Goal: Information Seeking & Learning: Compare options

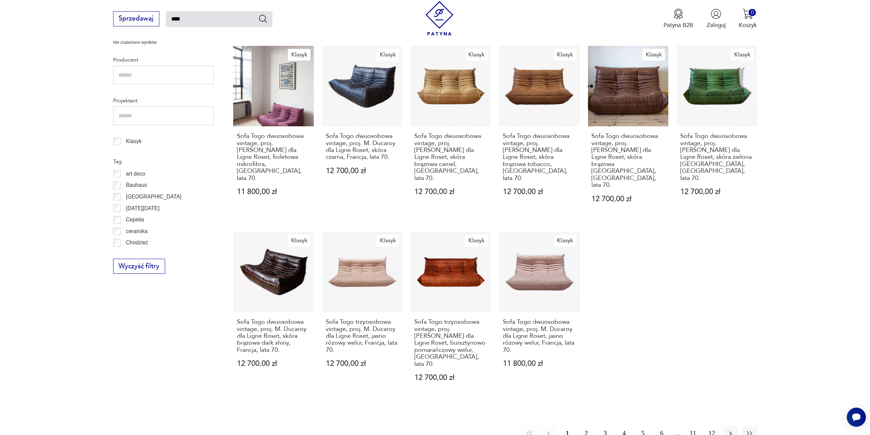
scroll to position [313, 0]
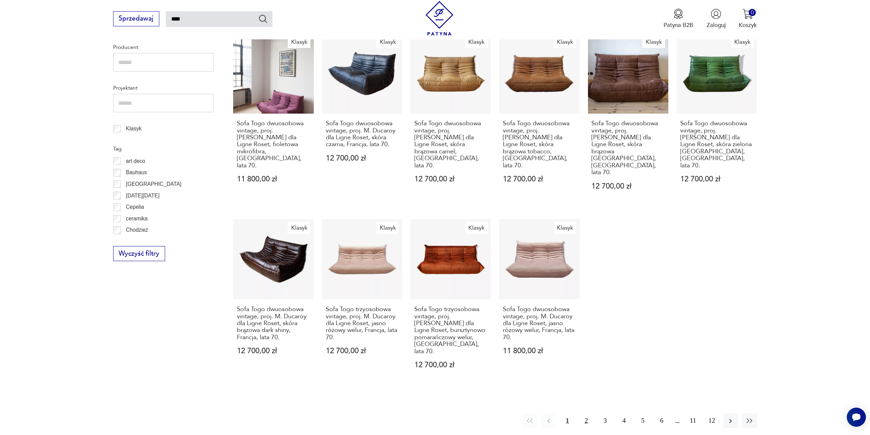
click at [586, 378] on div "Znaleziono 180 produktów Filtruj Sortuj według daty dodania Sortuj według daty …" at bounding box center [495, 128] width 524 height 599
drag, startPoint x: 586, startPoint y: 385, endPoint x: 589, endPoint y: 388, distance: 4.6
click at [587, 413] on button "2" at bounding box center [586, 420] width 15 height 15
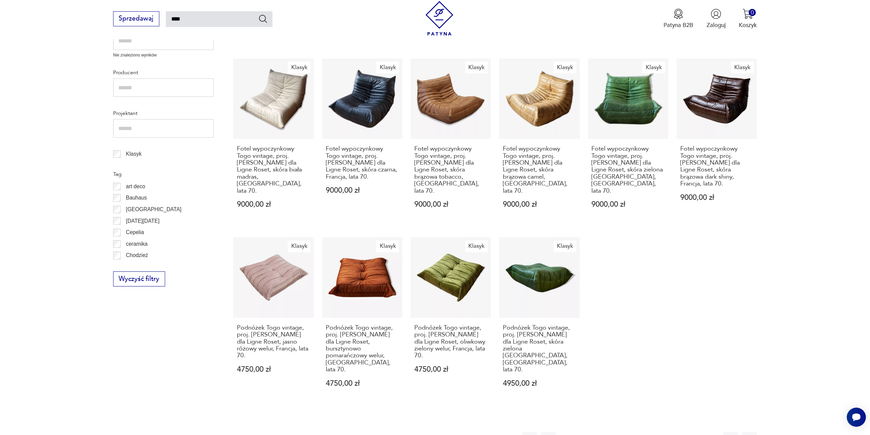
scroll to position [313, 0]
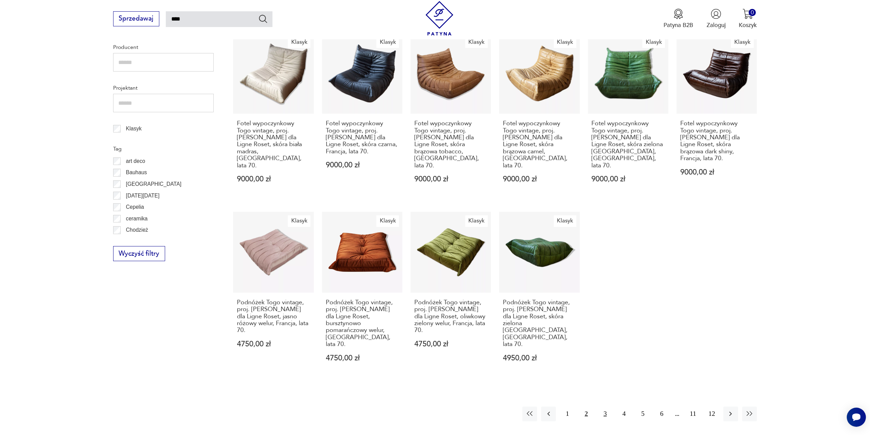
click at [605, 406] on button "3" at bounding box center [605, 413] width 15 height 15
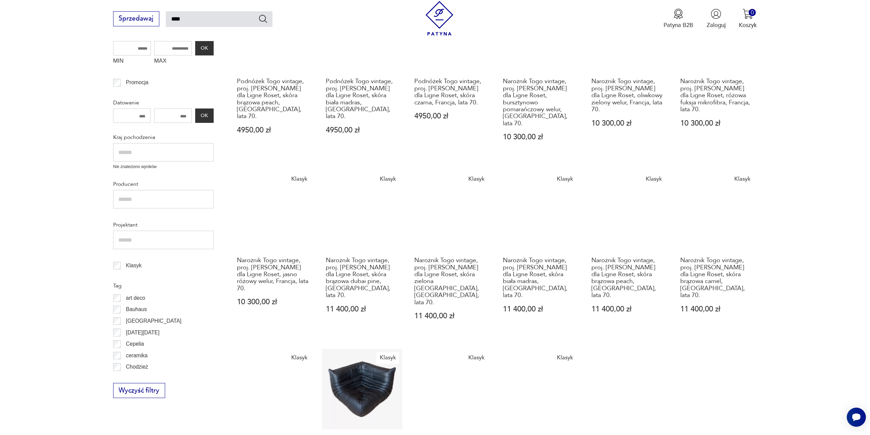
scroll to position [347, 0]
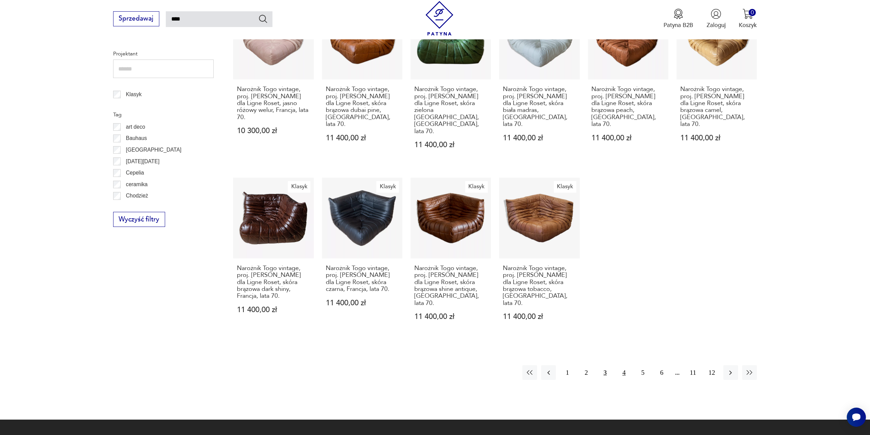
click at [624, 365] on button "4" at bounding box center [624, 372] width 15 height 15
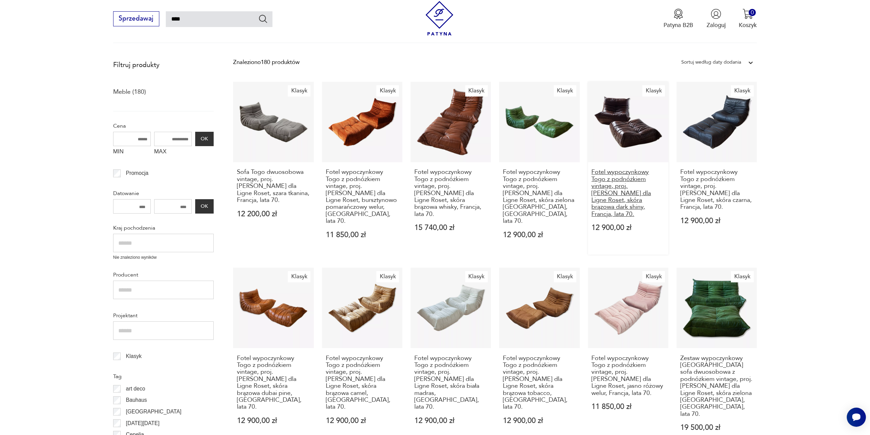
scroll to position [74, 0]
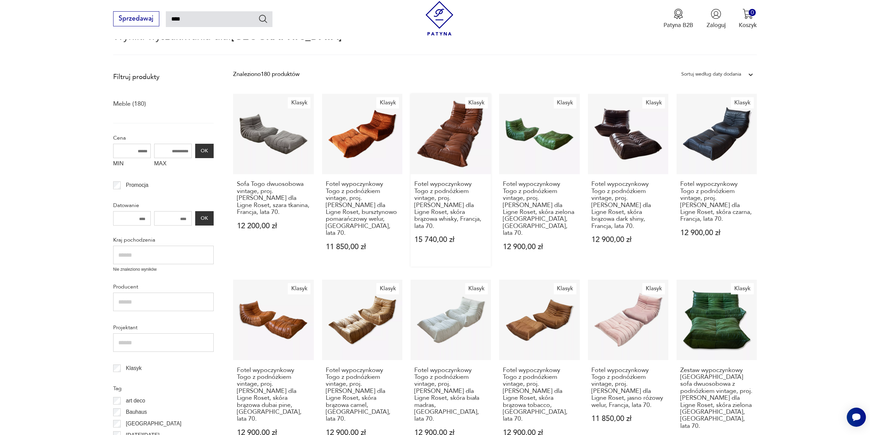
click at [445, 166] on link "Klasyk Fotel wypoczynkowy Togo z podnóżkiem vintage, proj. M. Ducaroy dla Ligne…" at bounding box center [451, 180] width 80 height 173
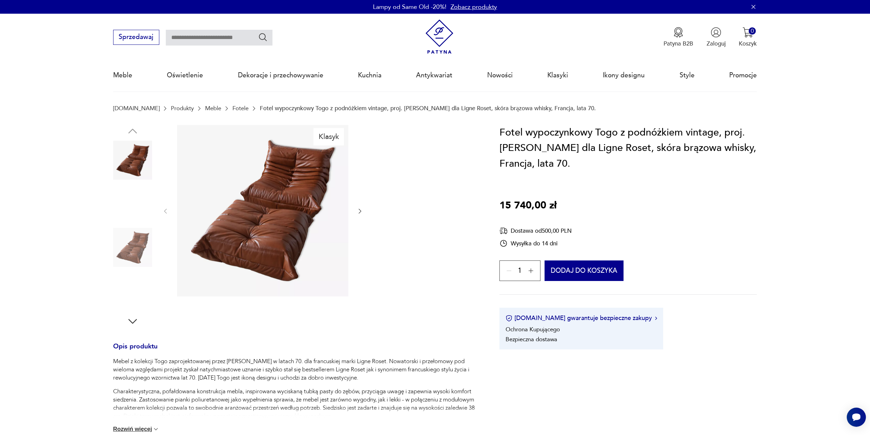
click at [136, 257] on img at bounding box center [132, 247] width 39 height 39
click at [115, 290] on img at bounding box center [132, 290] width 39 height 39
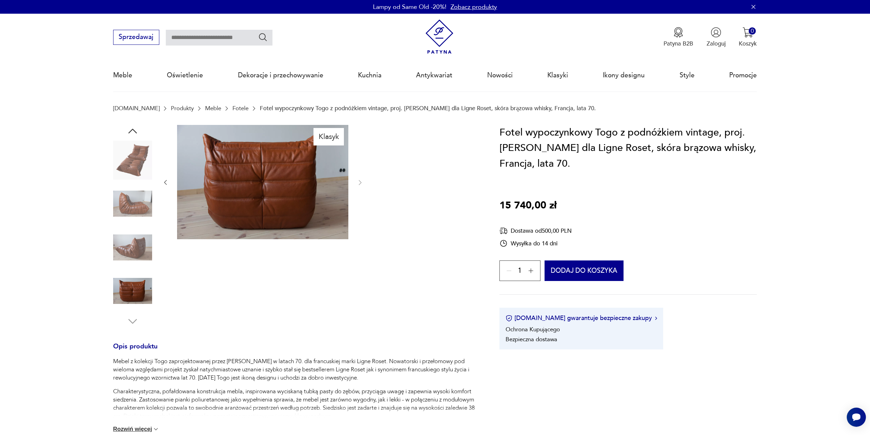
click at [131, 260] on img at bounding box center [132, 247] width 39 height 39
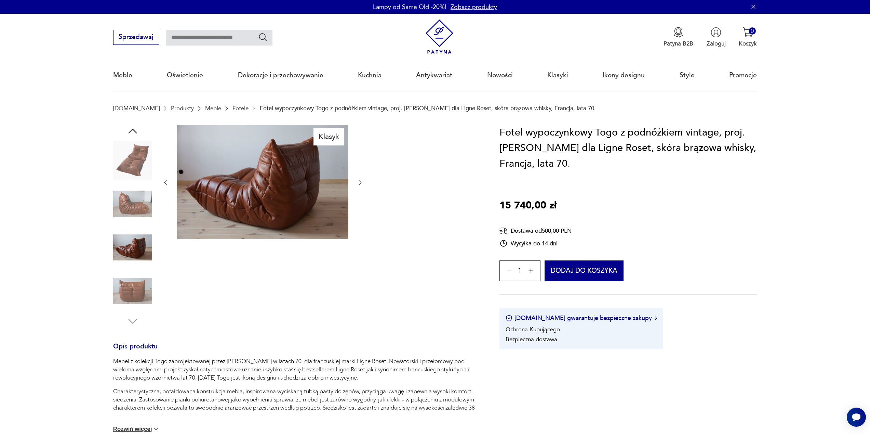
click at [362, 185] on icon "button" at bounding box center [360, 182] width 7 height 7
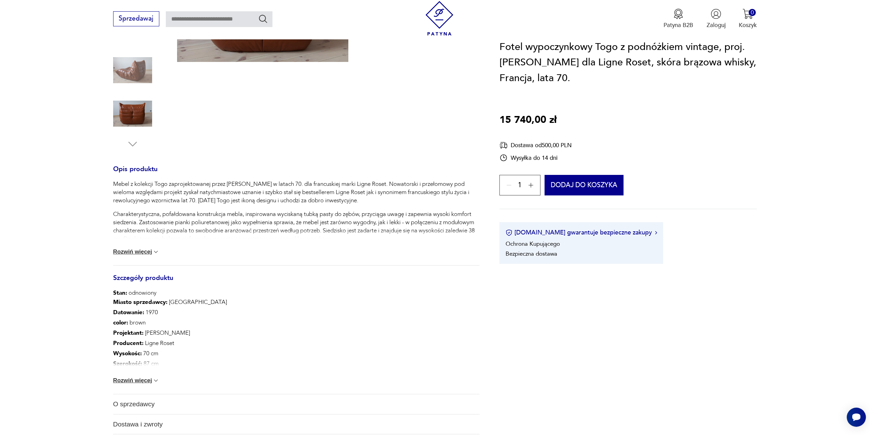
scroll to position [205, 0]
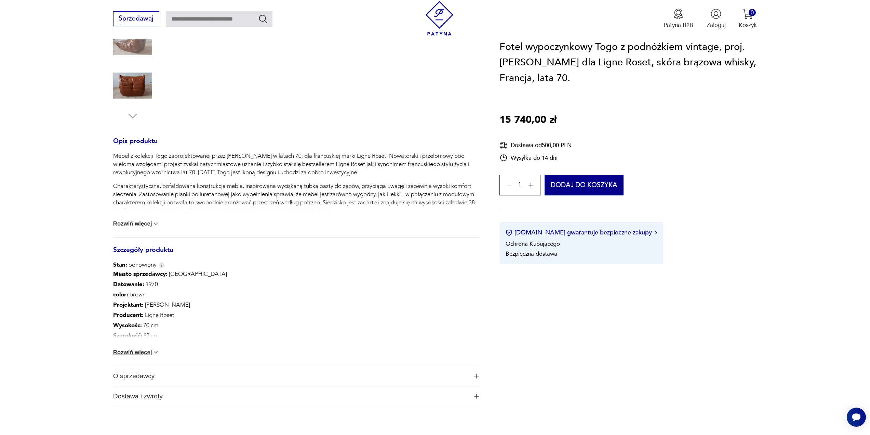
click at [159, 348] on div "Miasto sprzedawcy : Olsztyn Datowanie : 1970 color : brown Projektant : Michel …" at bounding box center [296, 317] width 366 height 97
click at [155, 353] on img at bounding box center [155, 352] width 7 height 7
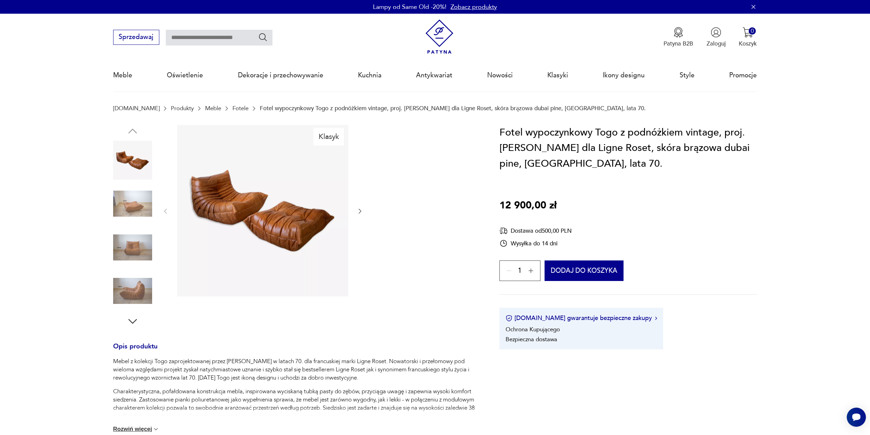
click at [124, 282] on img at bounding box center [132, 290] width 39 height 39
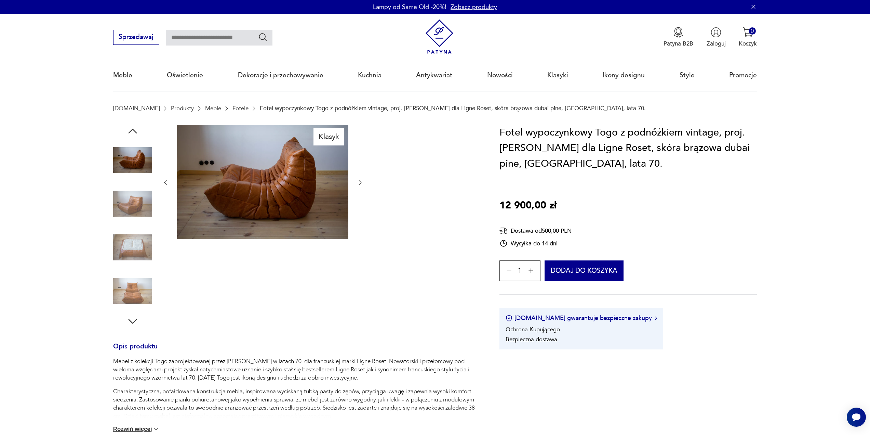
click at [133, 246] on img at bounding box center [132, 247] width 39 height 39
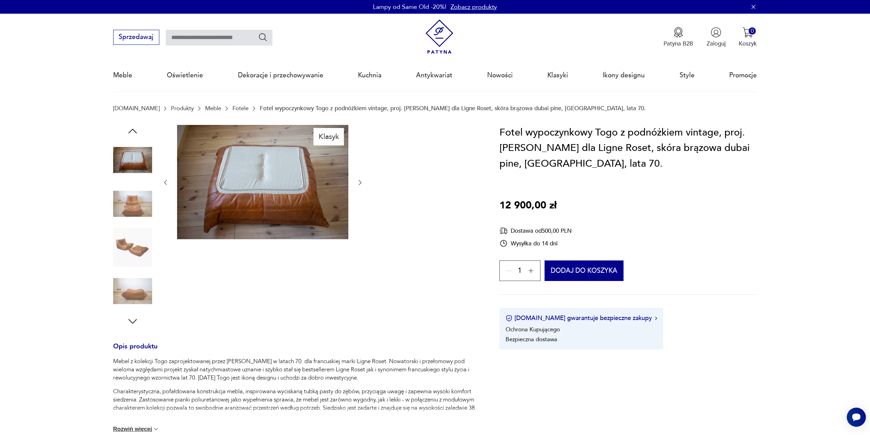
click at [138, 196] on img at bounding box center [132, 203] width 39 height 39
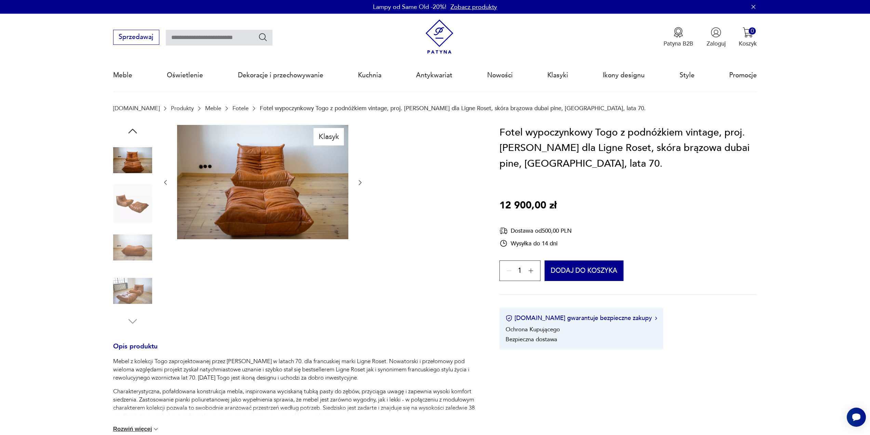
click at [146, 158] on img at bounding box center [132, 160] width 39 height 39
click at [284, 203] on img at bounding box center [262, 182] width 171 height 114
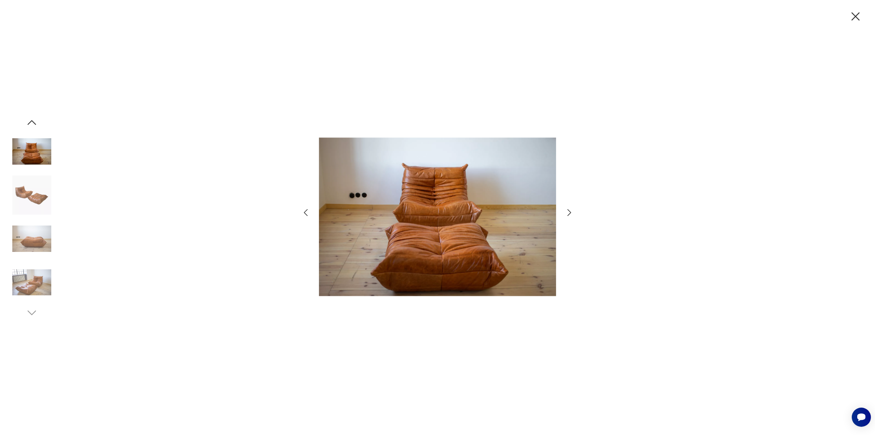
click at [568, 212] on icon "button" at bounding box center [569, 213] width 10 height 10
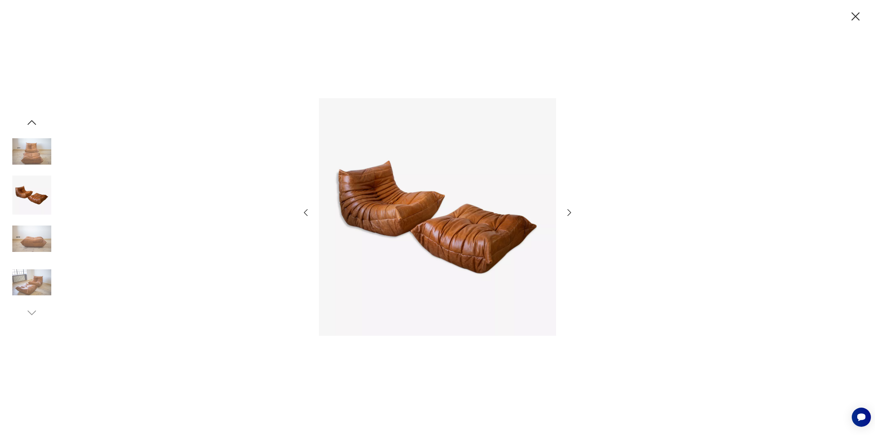
click at [568, 212] on icon "button" at bounding box center [569, 213] width 10 height 10
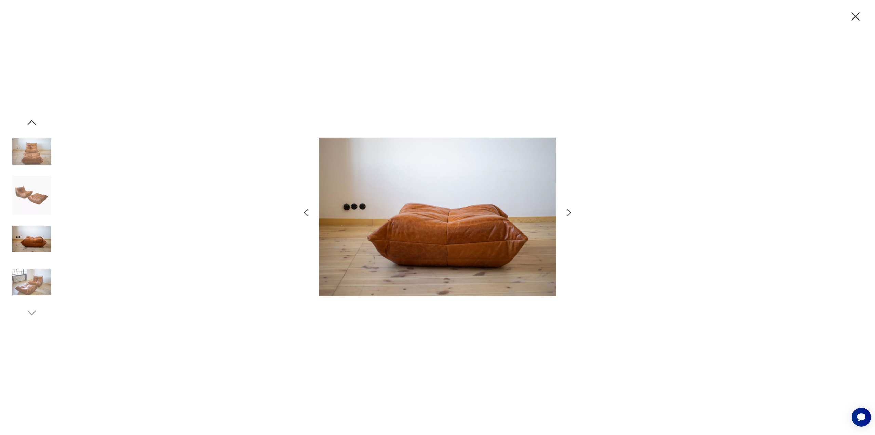
click at [568, 212] on icon "button" at bounding box center [569, 213] width 10 height 10
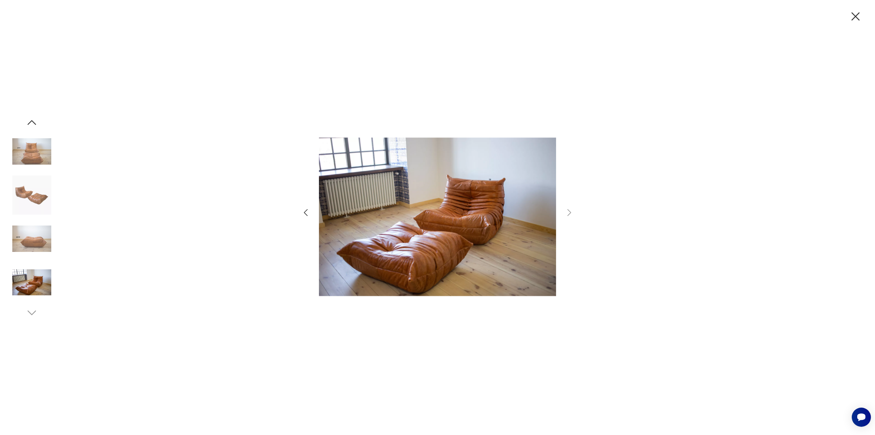
click at [859, 15] on icon "button" at bounding box center [856, 16] width 14 height 14
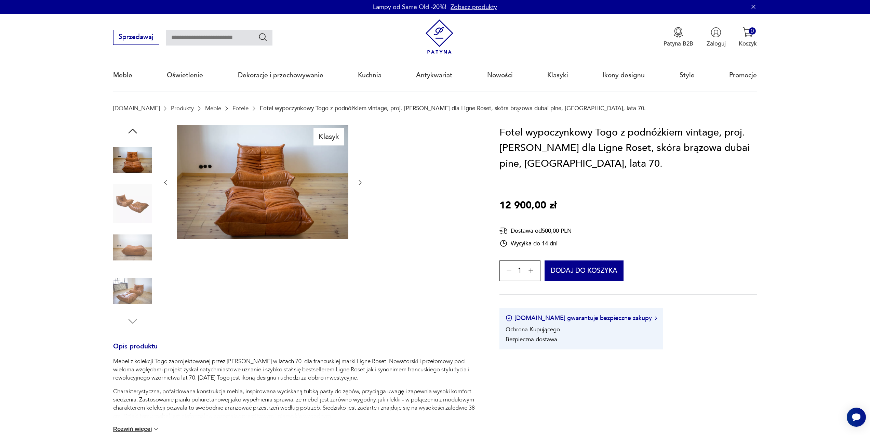
click at [132, 160] on img at bounding box center [132, 160] width 39 height 39
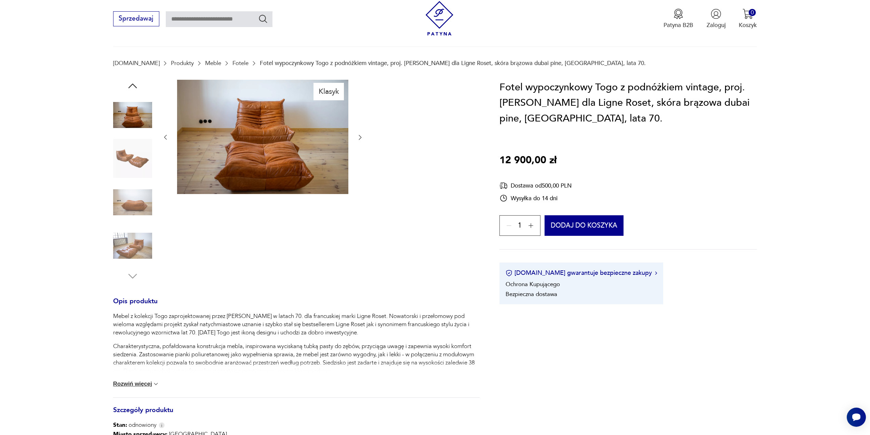
scroll to position [171, 0]
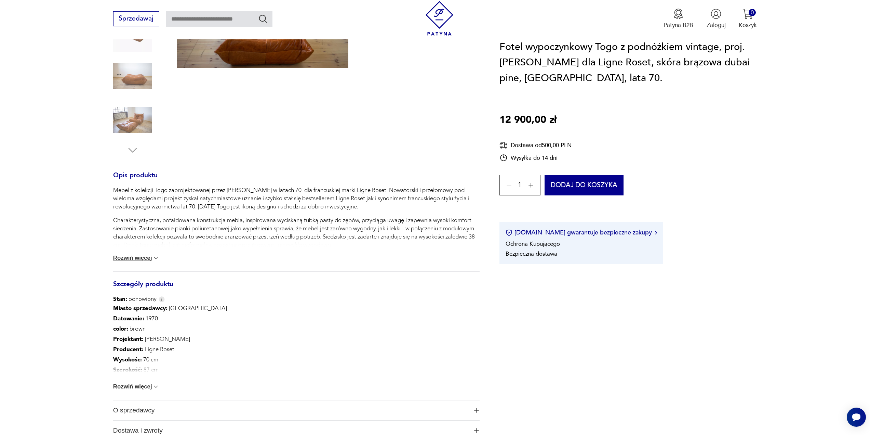
click at [149, 386] on button "Rozwiń więcej" at bounding box center [136, 386] width 46 height 7
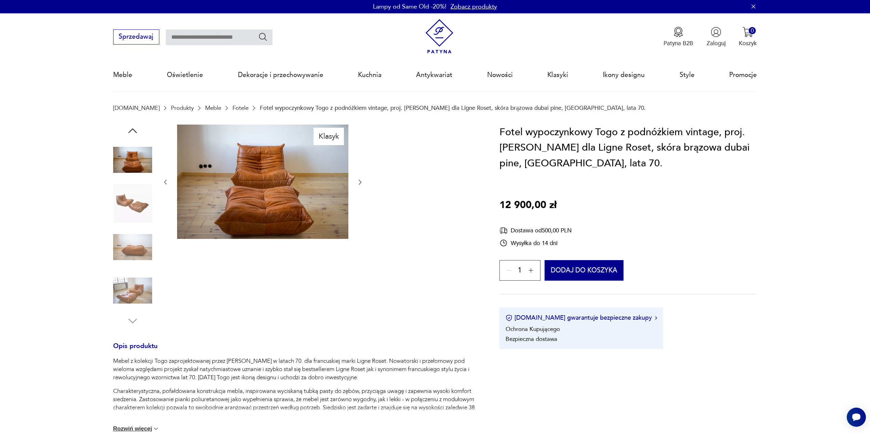
scroll to position [0, 0]
click at [131, 248] on img at bounding box center [132, 247] width 39 height 39
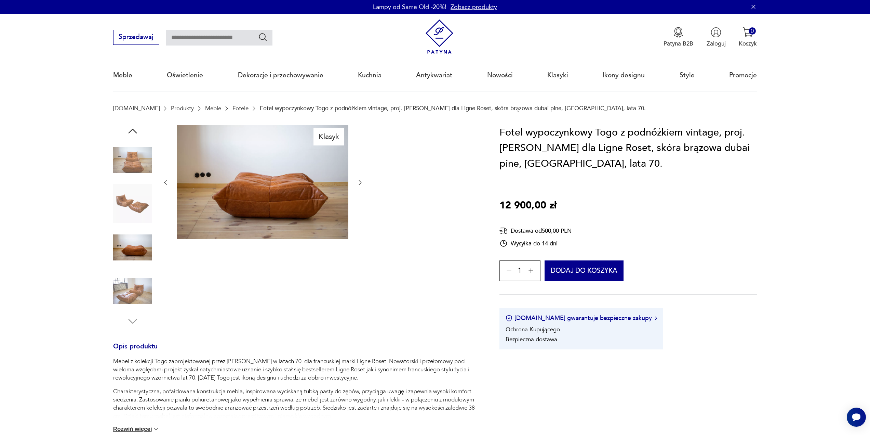
click at [134, 195] on img at bounding box center [132, 203] width 39 height 39
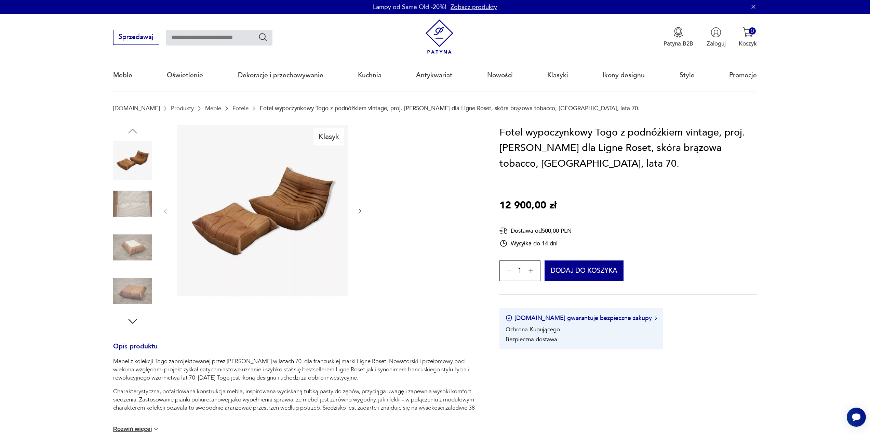
click at [130, 252] on img at bounding box center [132, 247] width 39 height 39
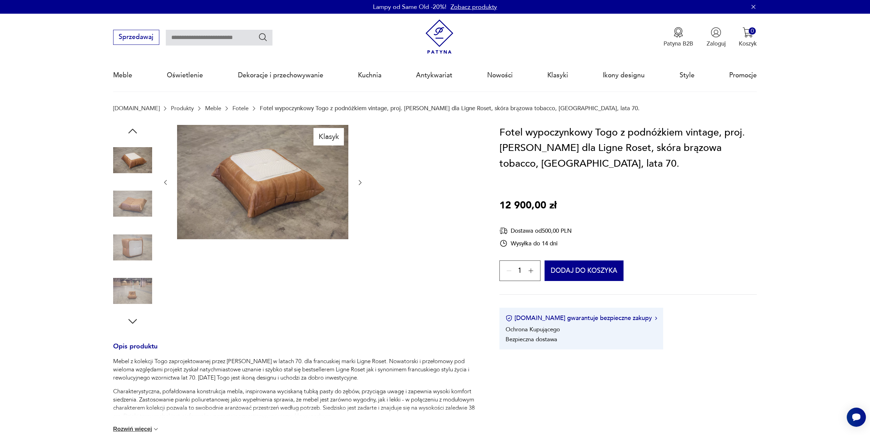
click at [138, 246] on img at bounding box center [132, 247] width 39 height 39
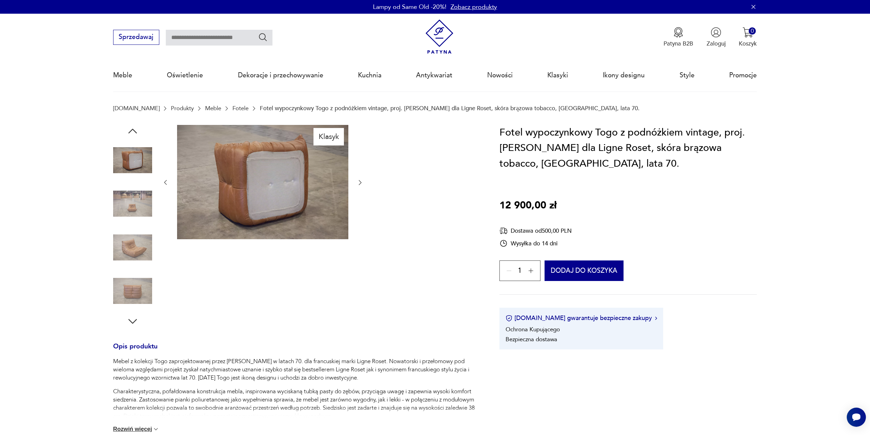
click at [136, 246] on img at bounding box center [132, 247] width 39 height 39
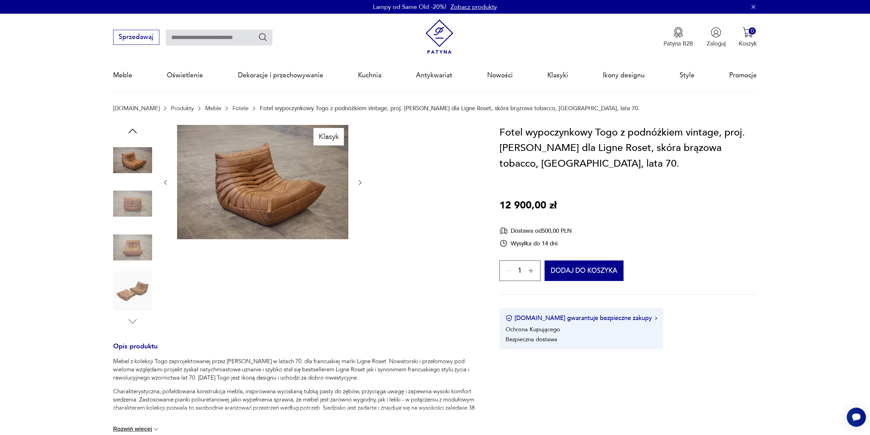
click at [135, 284] on img at bounding box center [132, 290] width 39 height 39
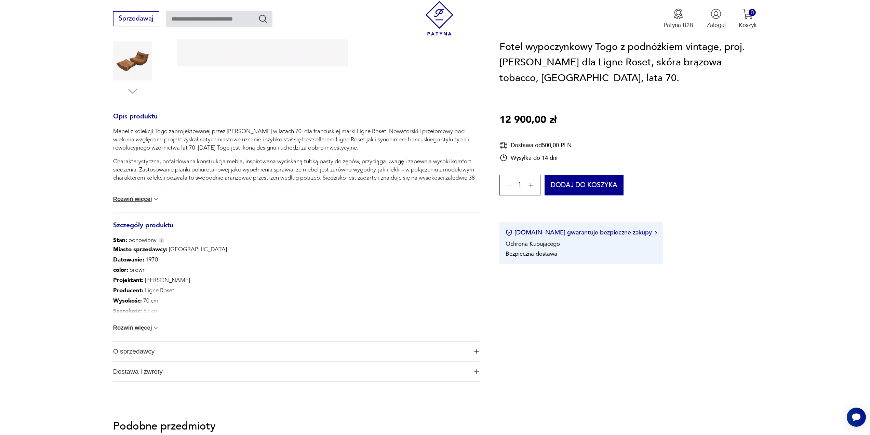
scroll to position [239, 0]
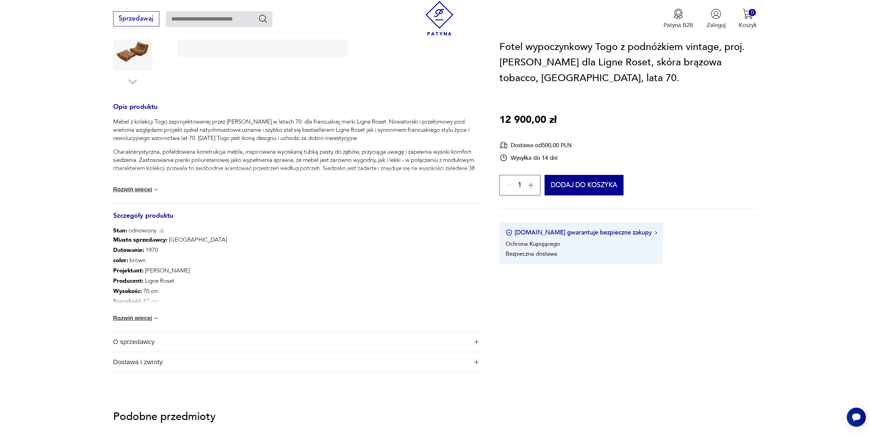
click at [144, 318] on button "Rozwiń więcej" at bounding box center [136, 318] width 46 height 7
click at [141, 371] on span "O sprzedawcy" at bounding box center [290, 372] width 355 height 20
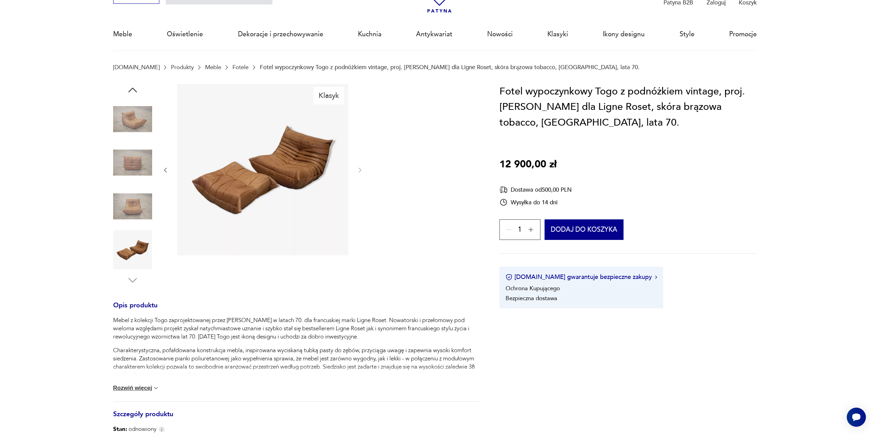
scroll to position [34, 0]
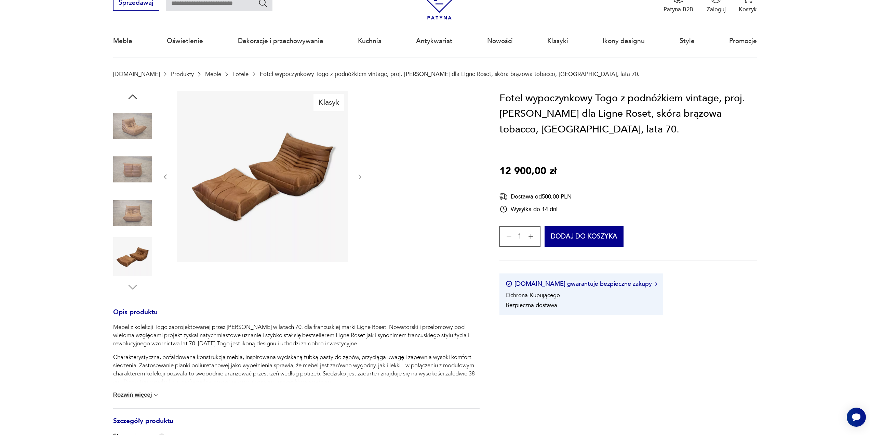
click at [136, 217] on img at bounding box center [132, 213] width 39 height 39
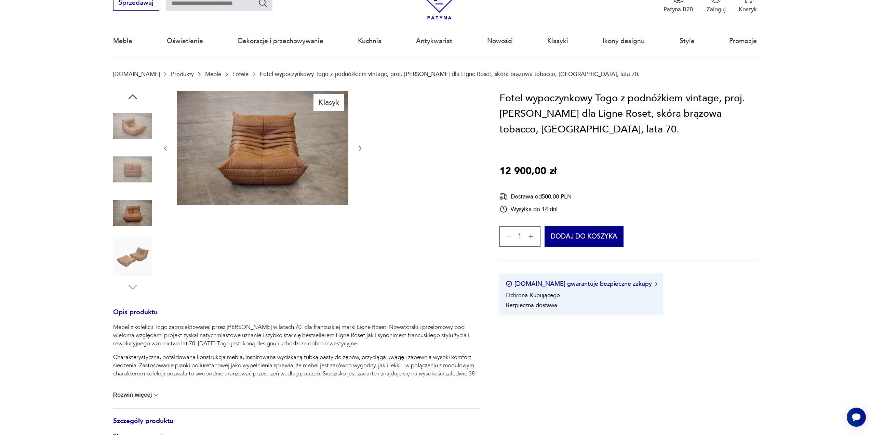
click at [133, 257] on img at bounding box center [132, 256] width 39 height 39
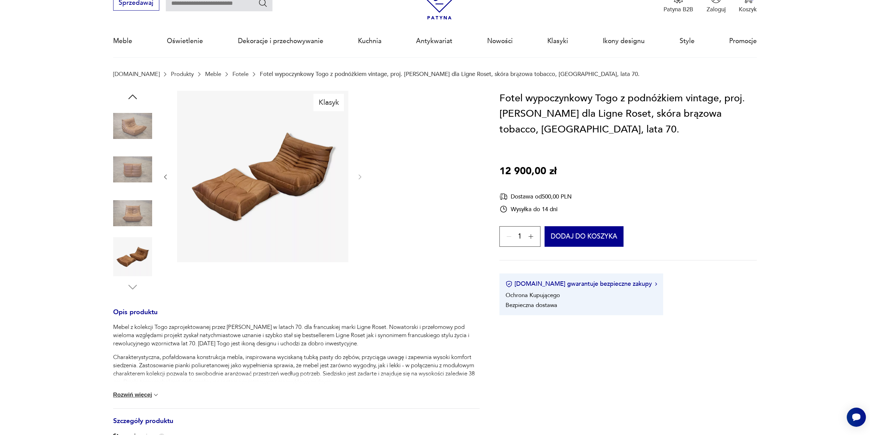
click at [294, 188] on img at bounding box center [262, 176] width 171 height 171
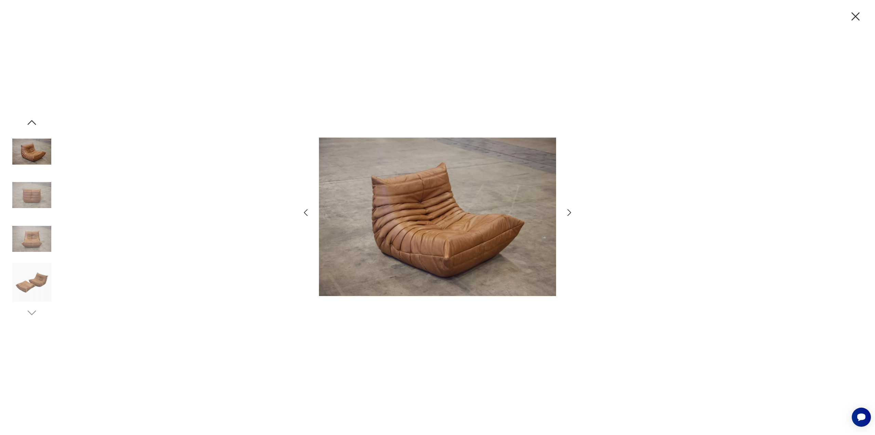
click at [569, 216] on icon "button" at bounding box center [569, 213] width 10 height 10
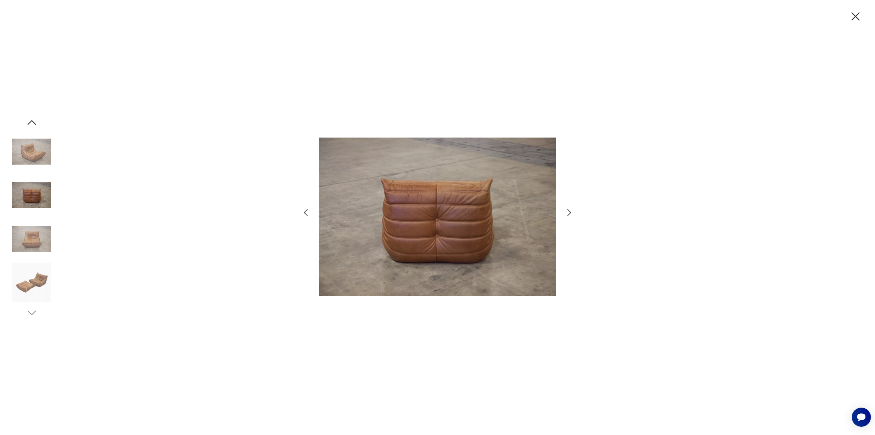
click at [569, 216] on icon "button" at bounding box center [569, 213] width 10 height 10
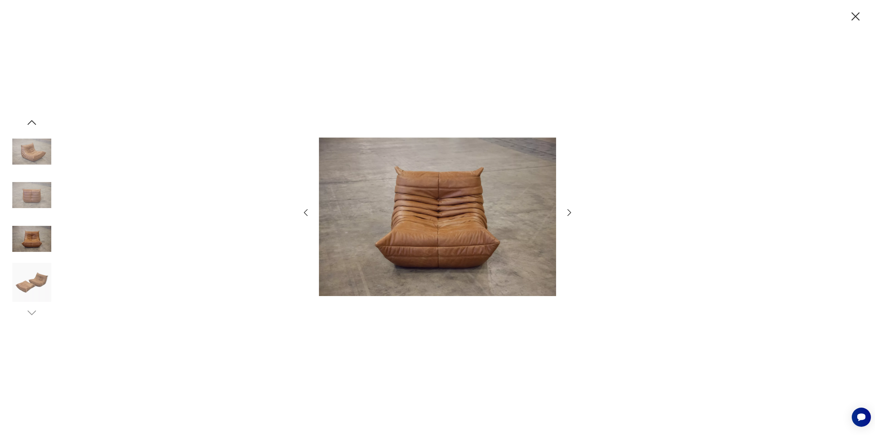
click at [569, 216] on icon "button" at bounding box center [569, 213] width 10 height 10
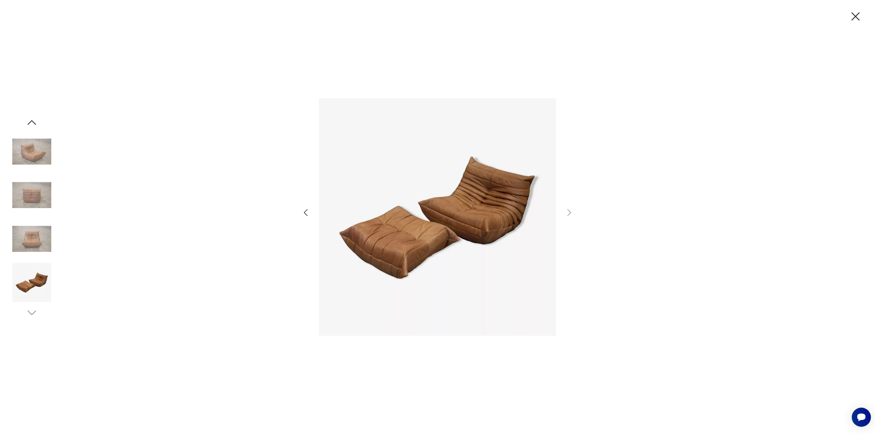
click at [26, 243] on img at bounding box center [31, 238] width 39 height 39
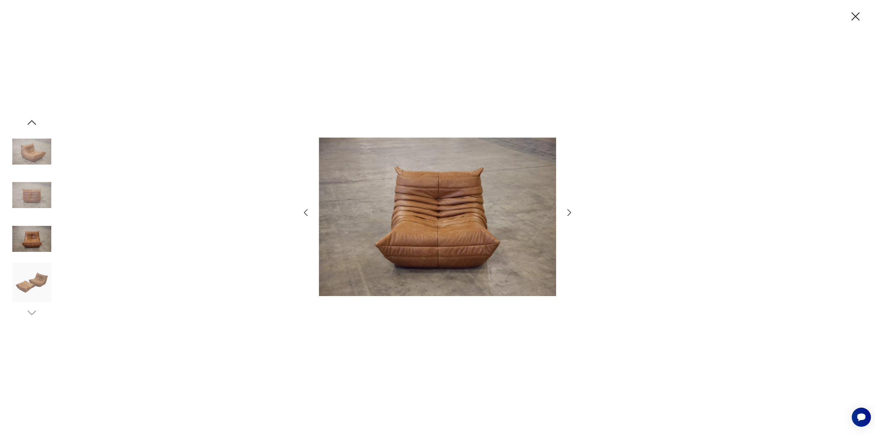
click at [443, 239] on img at bounding box center [437, 217] width 237 height 342
click at [18, 200] on img at bounding box center [31, 194] width 39 height 39
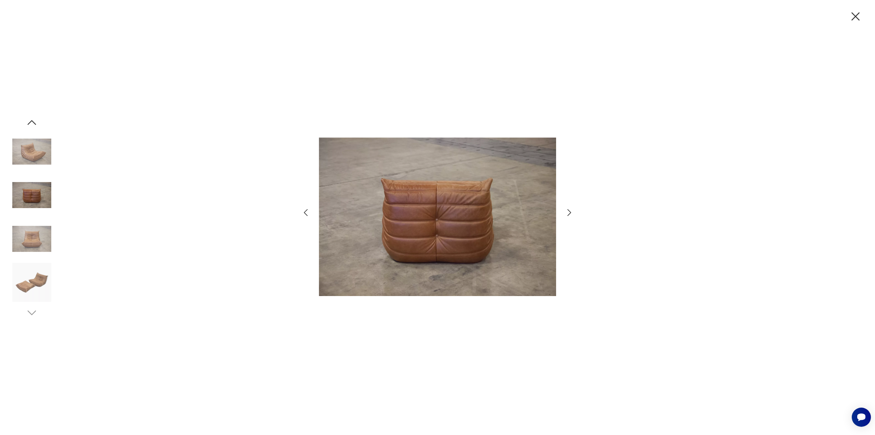
click at [23, 147] on img at bounding box center [31, 151] width 39 height 39
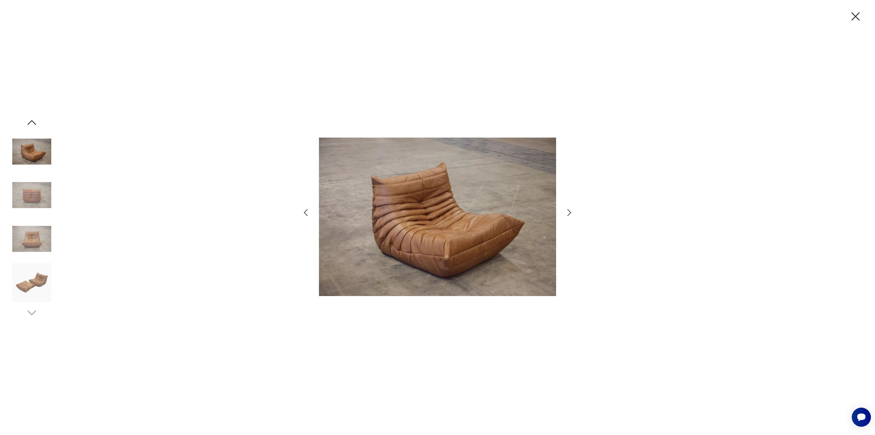
click at [429, 238] on img at bounding box center [437, 217] width 237 height 342
click at [856, 19] on icon "button" at bounding box center [856, 16] width 14 height 14
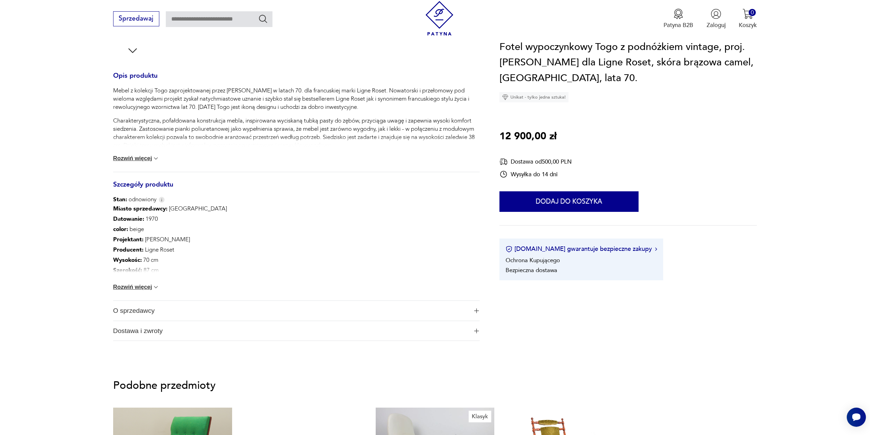
scroll to position [274, 0]
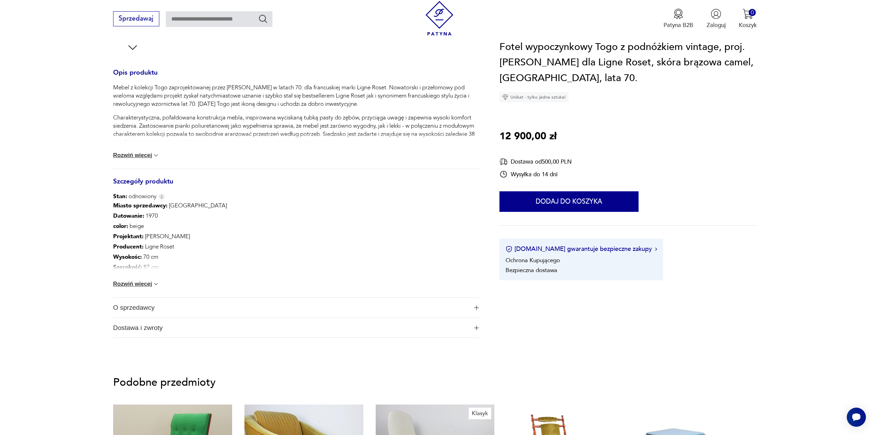
click at [149, 282] on button "Rozwiń więcej" at bounding box center [136, 283] width 46 height 7
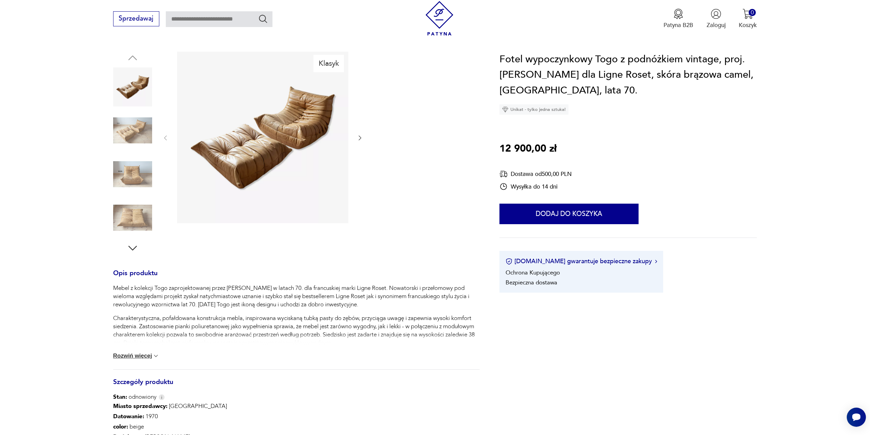
scroll to position [0, 0]
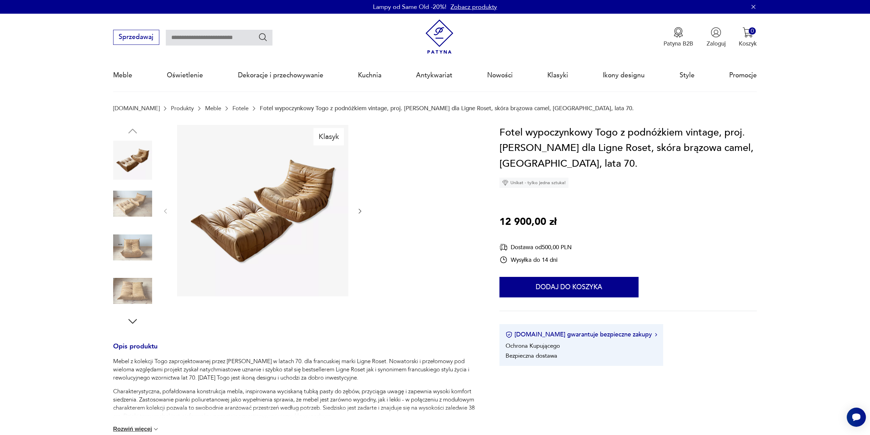
click at [134, 287] on img at bounding box center [132, 290] width 39 height 39
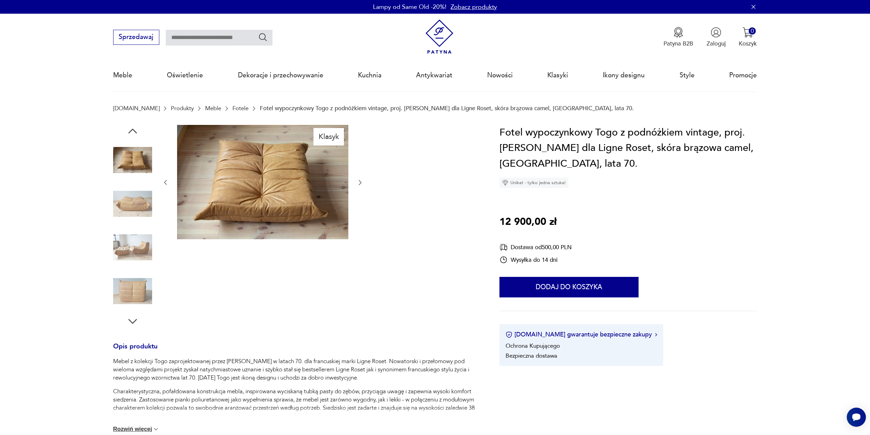
click at [150, 196] on img at bounding box center [132, 203] width 39 height 39
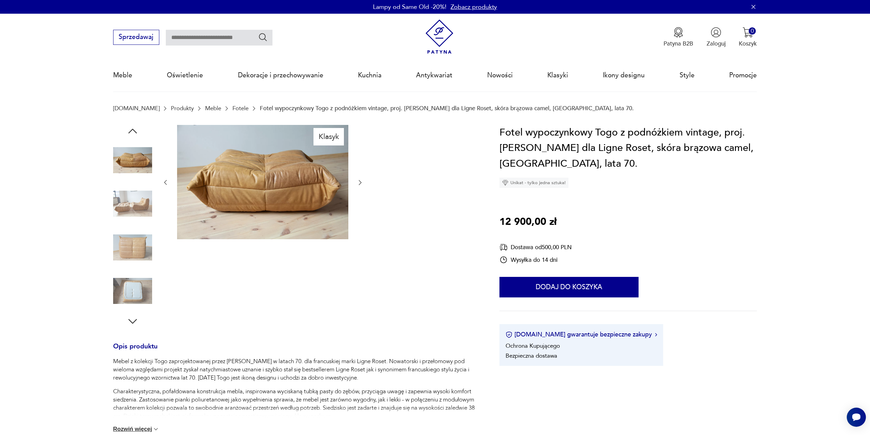
click at [141, 240] on img at bounding box center [132, 247] width 39 height 39
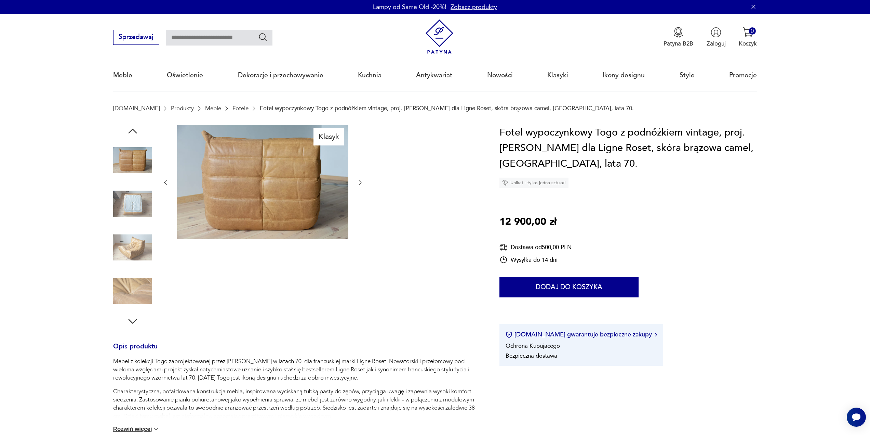
click at [131, 252] on img at bounding box center [132, 247] width 39 height 39
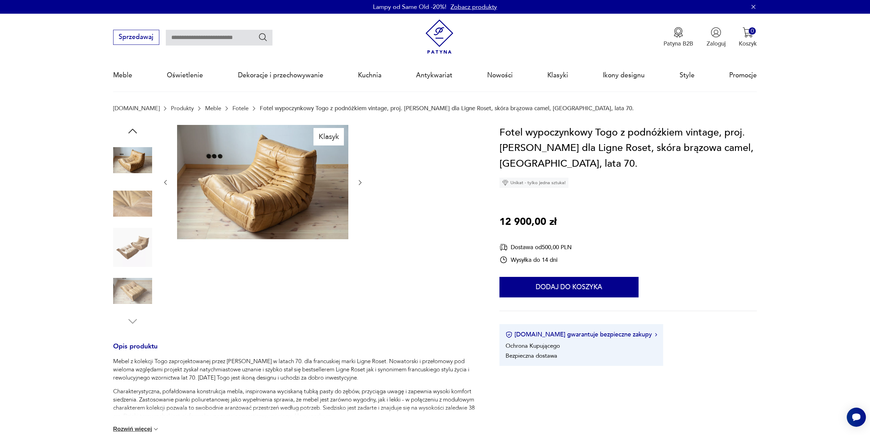
click at [132, 285] on img at bounding box center [132, 290] width 39 height 39
